Goal: Navigation & Orientation: Find specific page/section

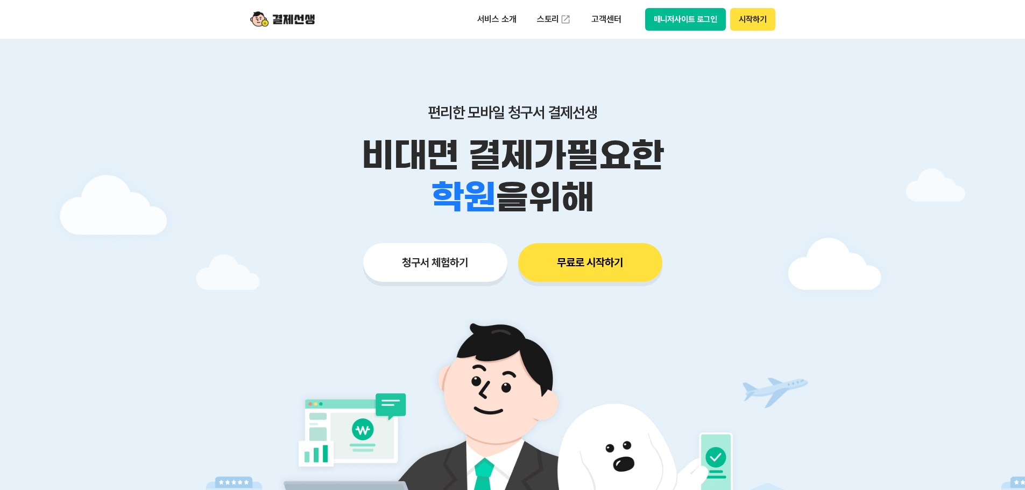
click at [693, 15] on button "매니저사이트 로그인" at bounding box center [685, 19] width 81 height 23
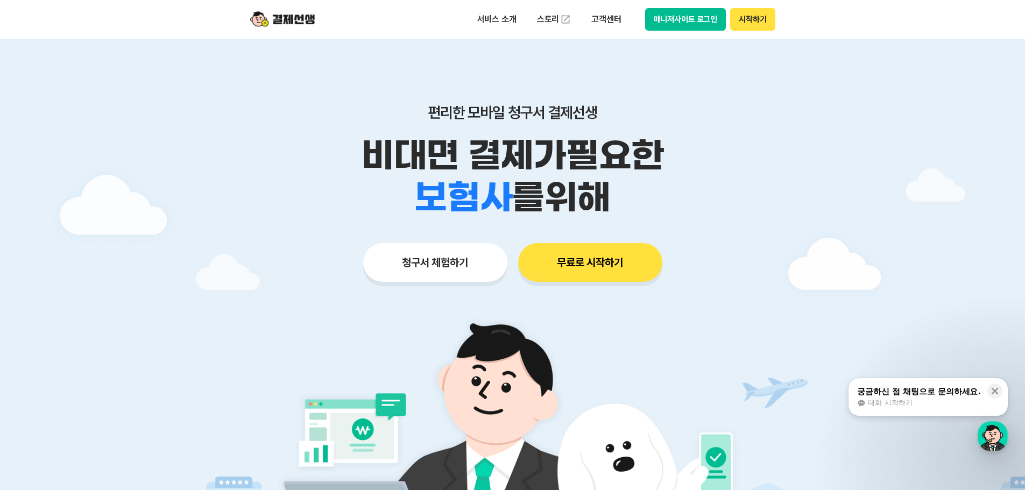
click at [701, 26] on button "매니저사이트 로그인" at bounding box center [685, 19] width 81 height 23
click at [684, 20] on button "매니저사이트 로그인" at bounding box center [685, 19] width 81 height 23
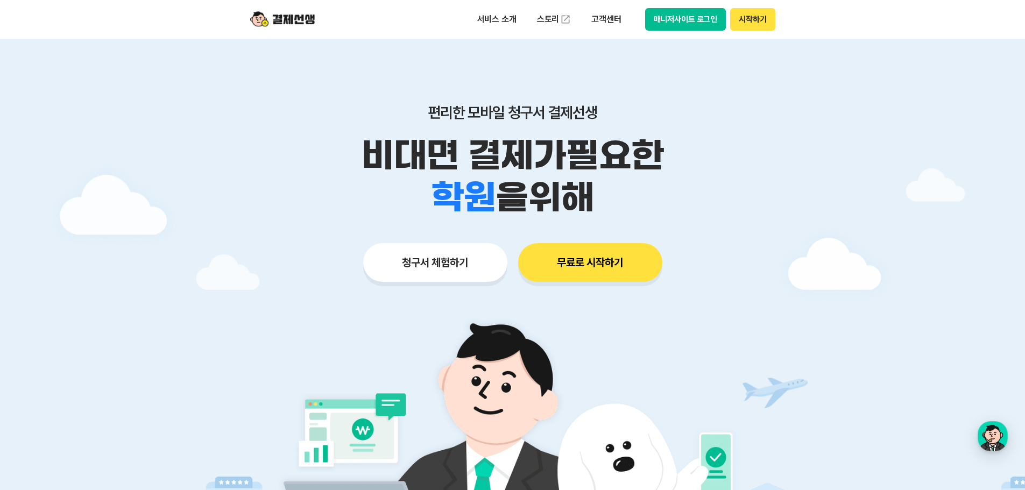
click at [676, 14] on button "매니저사이트 로그인" at bounding box center [685, 19] width 81 height 23
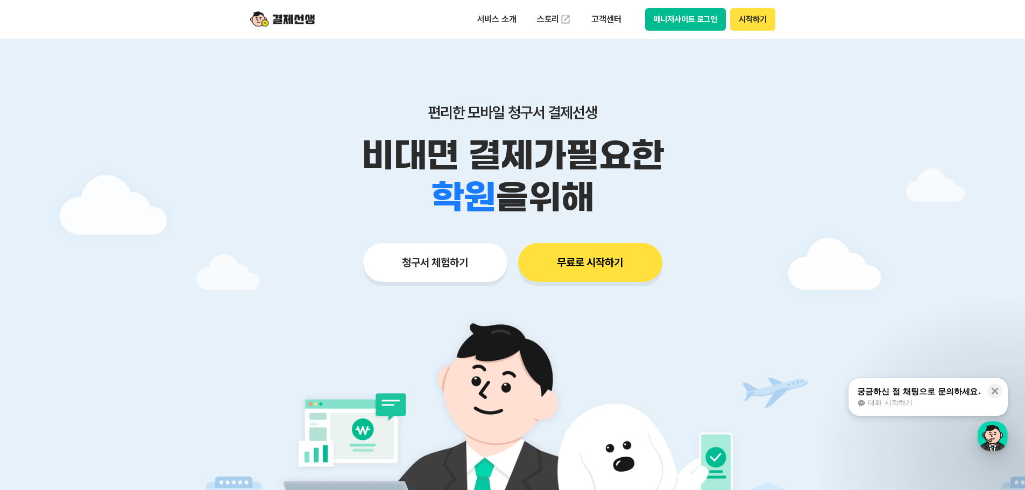
click at [680, 27] on button "매니저사이트 로그인" at bounding box center [685, 19] width 81 height 23
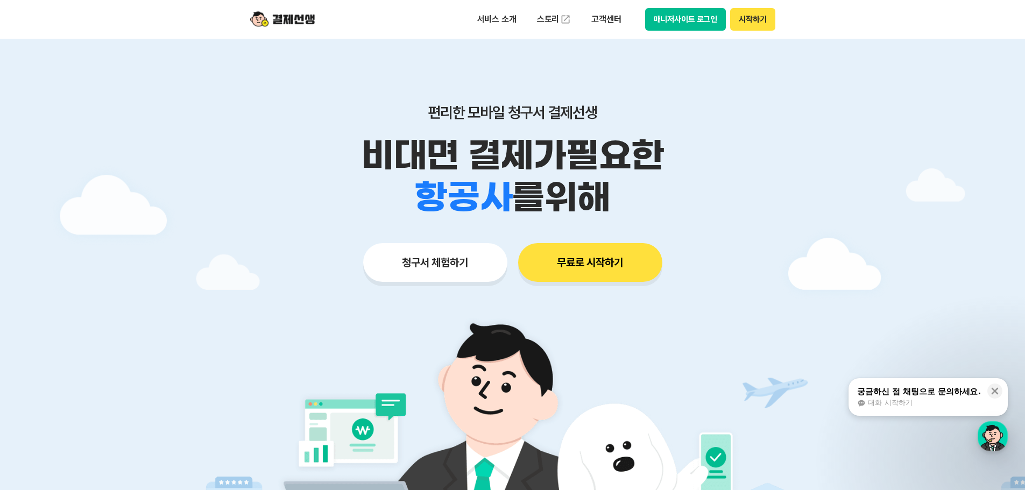
click at [697, 14] on button "매니저사이트 로그인" at bounding box center [685, 19] width 81 height 23
